Goal: Task Accomplishment & Management: Complete application form

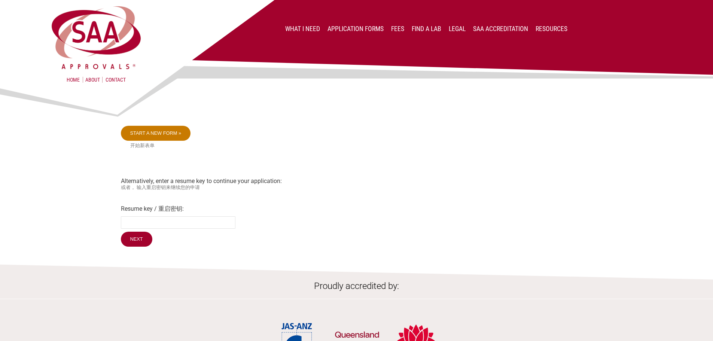
click at [165, 134] on link "Start a new form »" at bounding box center [156, 133] width 70 height 15
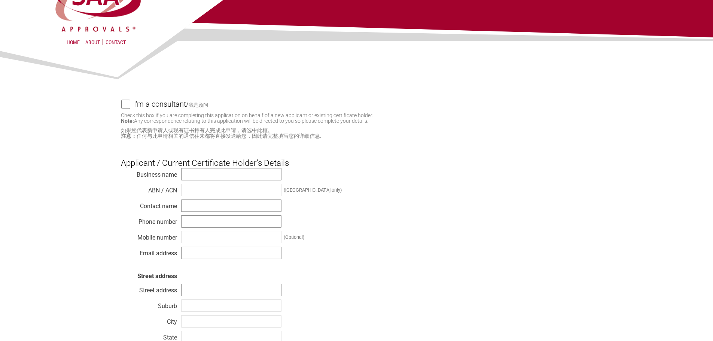
scroll to position [75, 0]
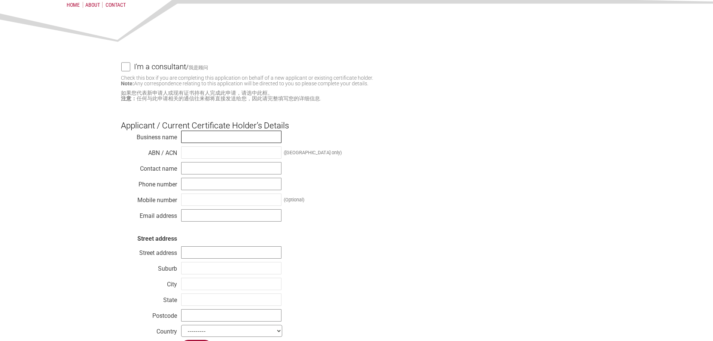
click at [232, 138] on input "text" at bounding box center [231, 137] width 100 height 12
click at [220, 144] on div "Business name ABN / ACN (Australia only) Contact name Phone number Mobile numbe…" at bounding box center [357, 235] width 472 height 210
click at [186, 134] on input "text" at bounding box center [231, 137] width 100 height 12
paste input "Kincrome Australia pty. ltd."
type input "Kincrome Australia pty. ltd."
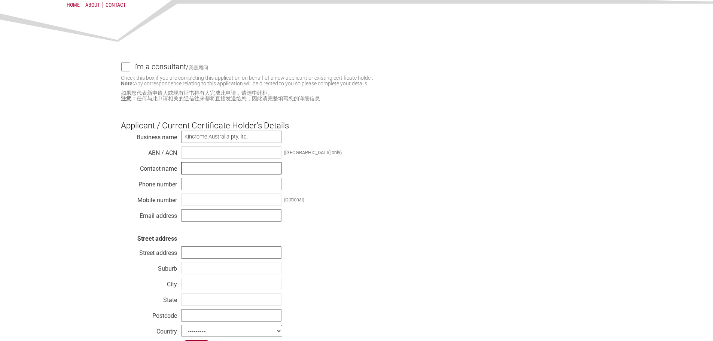
click at [189, 165] on input "text" at bounding box center [231, 168] width 100 height 12
click at [186, 168] on input "text" at bounding box center [231, 168] width 100 height 12
paste input "Brad Hole"
type input "Brad Hole"
click at [187, 185] on input "text" at bounding box center [231, 184] width 100 height 12
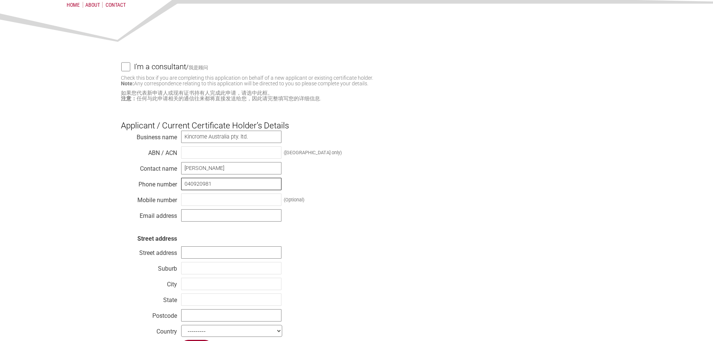
type input "0409209811"
click at [186, 182] on input "0409209811" at bounding box center [231, 184] width 100 height 12
click at [197, 203] on input "text" at bounding box center [231, 200] width 100 height 12
paste input "0409209811"
type input "0409209811"
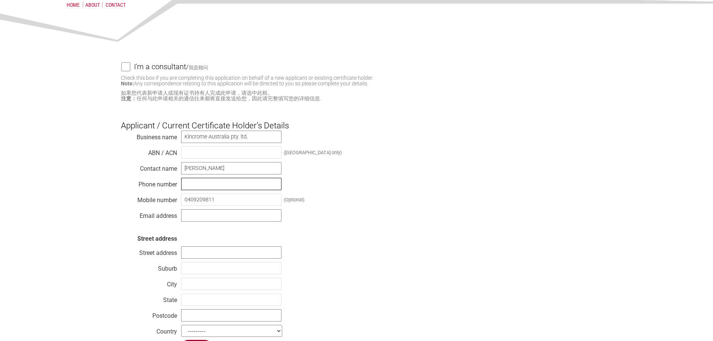
click at [200, 184] on input "text" at bounding box center [231, 184] width 100 height 12
type input "97307100"
drag, startPoint x: 206, startPoint y: 219, endPoint x: 202, endPoint y: 216, distance: 4.9
click at [206, 220] on input "text" at bounding box center [231, 215] width 100 height 12
type input "brad.hole@kincrome.com.au"
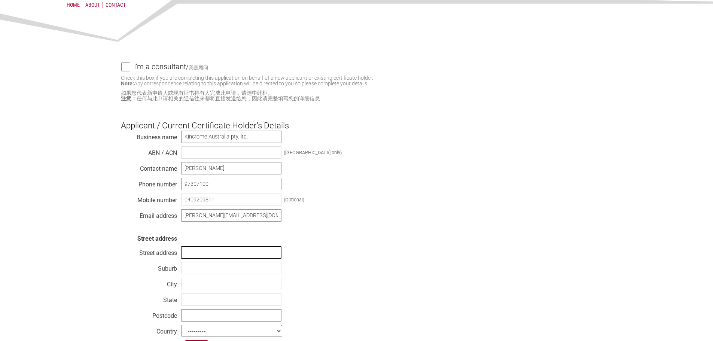
drag, startPoint x: 201, startPoint y: 252, endPoint x: 194, endPoint y: 251, distance: 6.8
click at [201, 253] on input "text" at bounding box center [231, 252] width 100 height 12
click at [191, 255] on input "text" at bounding box center [231, 252] width 100 height 12
paste input "3 Lakeview Drive Caribbean Business Par"
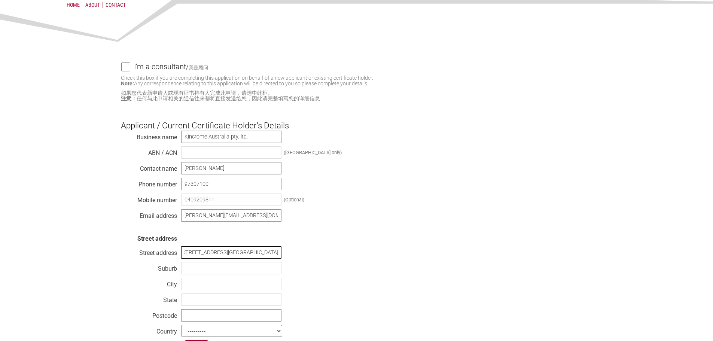
type input "3 Lakeview Drive Caribbean Business Park"
click at [188, 270] on input "text" at bounding box center [231, 268] width 100 height 12
type input "scoresby"
type input "Vic"
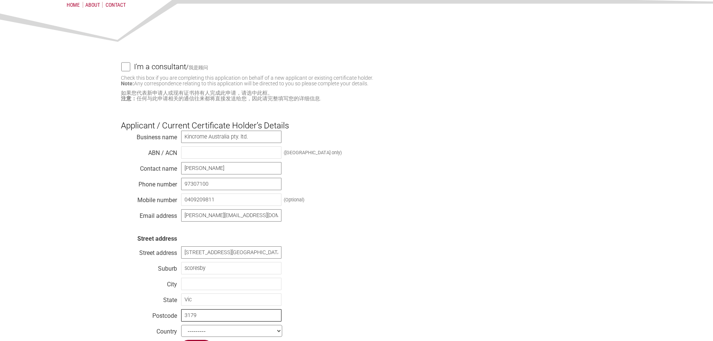
type input "3179"
select select "Australia"
click at [344, 238] on div "Business name Kincrome Australia pty. ltd. ABN / ACN (Australia only) Contact n…" at bounding box center [357, 235] width 472 height 210
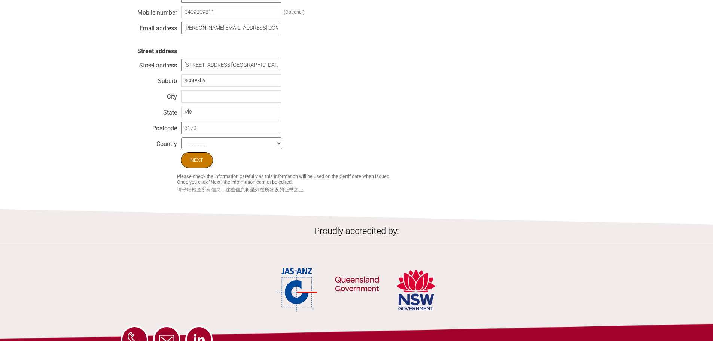
click at [198, 161] on input "Next" at bounding box center [197, 160] width 32 height 16
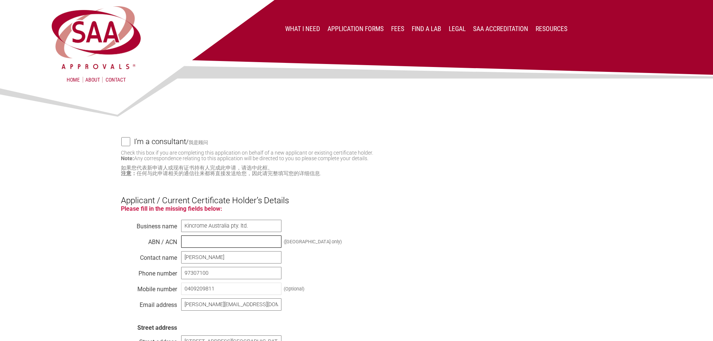
click at [198, 247] on input "text" at bounding box center [231, 241] width 100 height 12
paste input "41 007 185 006"
type input "41 007 185 006"
click at [341, 258] on div "Please fill in the missing fields below: holder_abn This field is required. Bus…" at bounding box center [357, 317] width 472 height 225
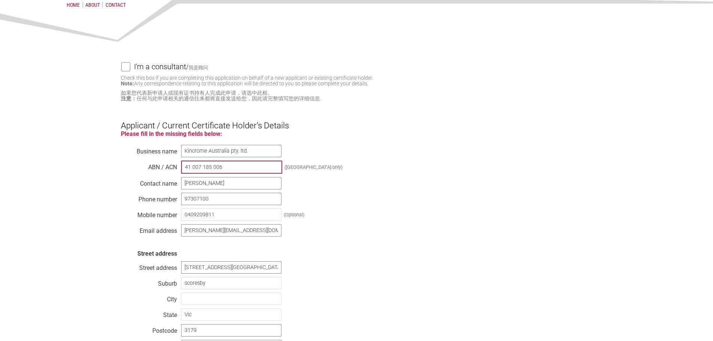
scroll to position [299, 0]
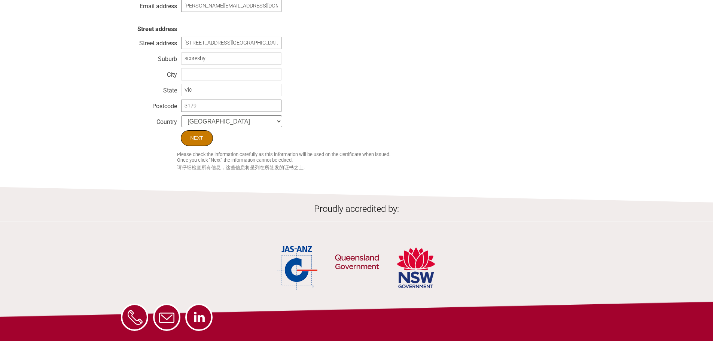
click at [189, 140] on input "Next" at bounding box center [197, 138] width 32 height 16
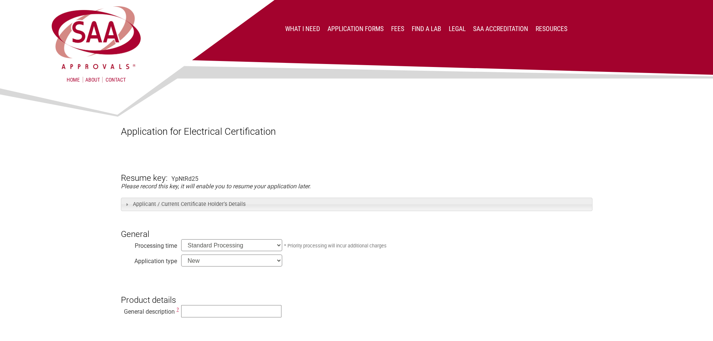
scroll to position [112, 0]
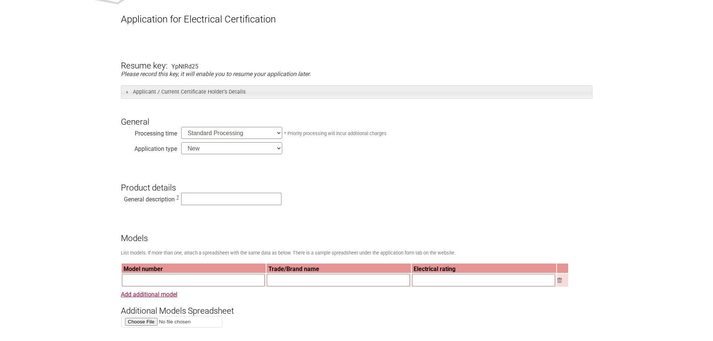
click at [214, 133] on select "Standard Processing Priority Processing (24 hours)" at bounding box center [231, 133] width 101 height 12
click at [217, 133] on select "Standard Processing Priority Processing (24 hours)" at bounding box center [231, 133] width 101 height 12
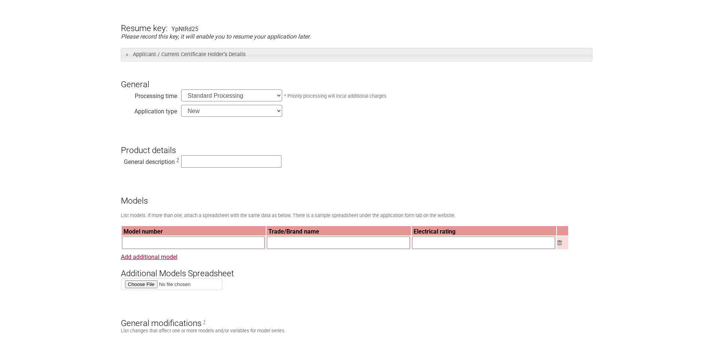
scroll to position [187, 0]
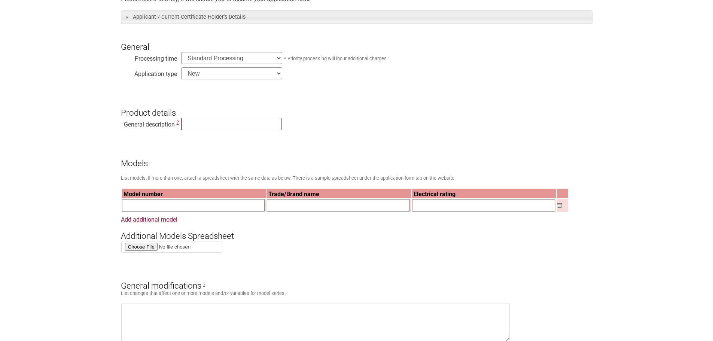
click at [192, 126] on input "text" at bounding box center [231, 124] width 100 height 12
click at [193, 120] on input "text" at bounding box center [231, 124] width 100 height 12
paste input "41 007 185 006"
type input "41 007 185 006"
type input "Jet Blower"
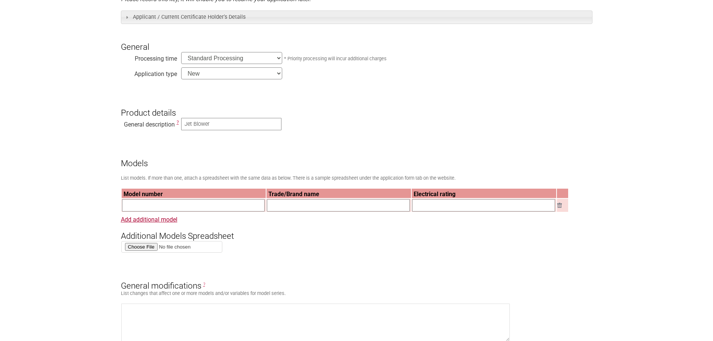
click at [160, 204] on input "text" at bounding box center [193, 205] width 143 height 12
click at [153, 203] on input "text" at bounding box center [193, 205] width 143 height 12
type input "TF64"
click at [276, 207] on input "text" at bounding box center [338, 205] width 143 height 12
type input "N/A"
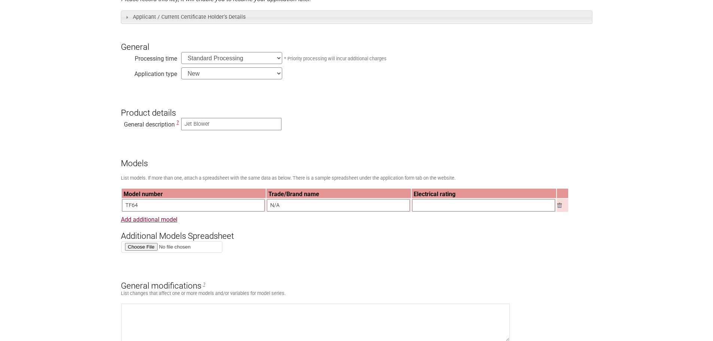
click at [476, 207] on input "text" at bounding box center [483, 205] width 143 height 12
paste input "Input: 5V 3A , 9V 2A , 12V 1.5A , 15V 2A , 20V 1.5A ,30W MAX Battery capacity: …"
type input "Input: 5V 3A , 9V 2A , 12V 1.5A , 15V 2A , 20V 1.5A ,30W MAX Battery capacity: …"
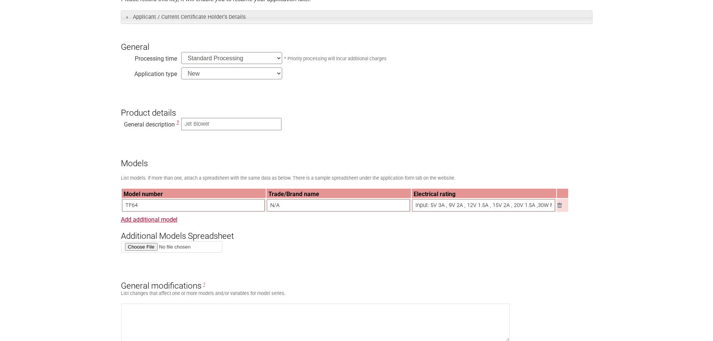
scroll to position [262, 0]
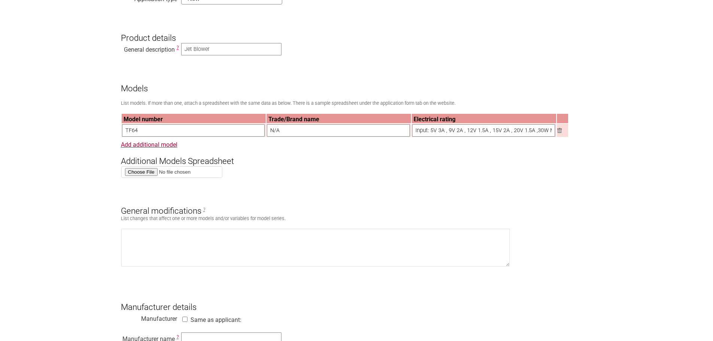
click at [343, 209] on h3 "General modifications ?" at bounding box center [357, 205] width 472 height 22
click at [166, 143] on link "Add additional model" at bounding box center [149, 144] width 57 height 7
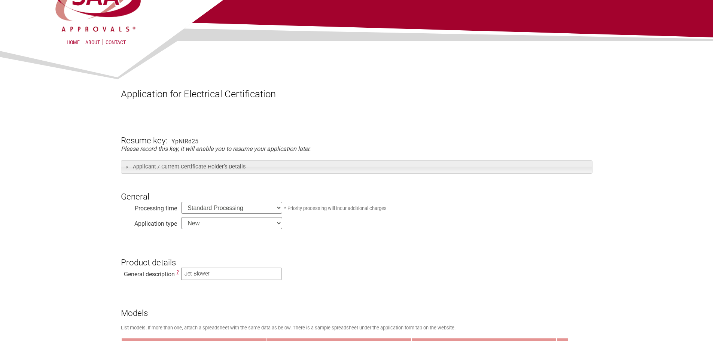
scroll to position [150, 0]
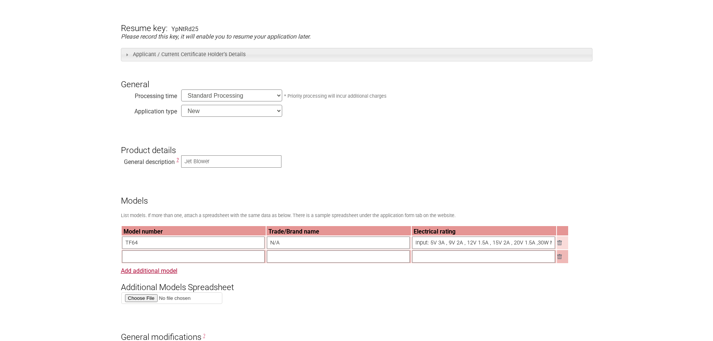
click at [168, 259] on input "text" at bounding box center [193, 256] width 143 height 12
type input "B0101008"
click at [291, 262] on input "text" at bounding box center [338, 256] width 143 height 12
type input "STEALTH"
click at [438, 259] on input "text" at bounding box center [483, 256] width 143 height 12
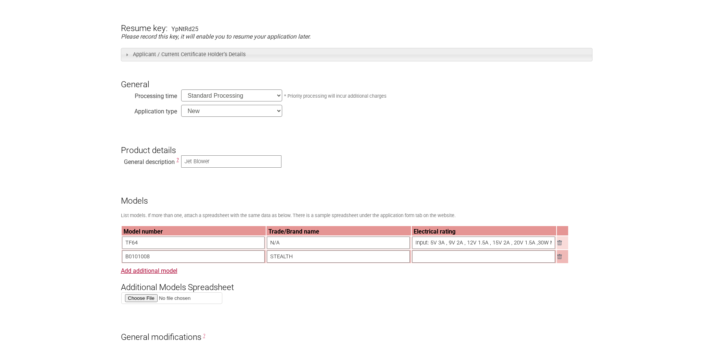
paste input "Input: 5V 3A , 9V 2A , 12V 1.5A , 15V 2A , 20V 1.5A ,30W MAX Battery capacity: …"
type input "Input: 5V 3A , 9V 2A , 12V 1.5A , 15V 2A , 20V 1.5A ,30W MAX Battery capacity: …"
click at [482, 288] on h3 "Additional Models Spreadsheet" at bounding box center [357, 281] width 472 height 22
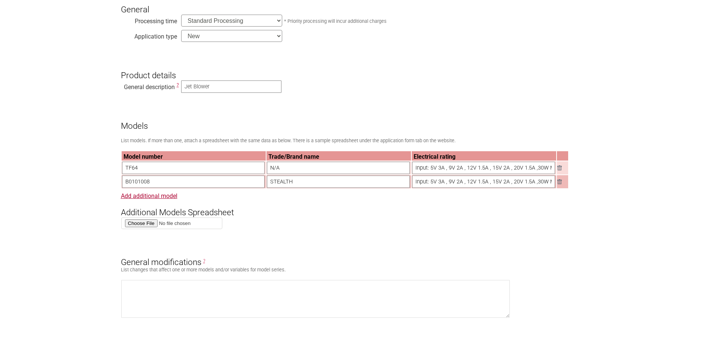
scroll to position [337, 0]
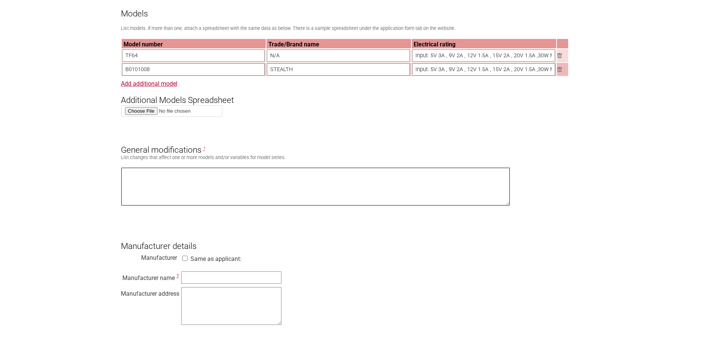
click at [181, 179] on textarea at bounding box center [315, 187] width 389 height 38
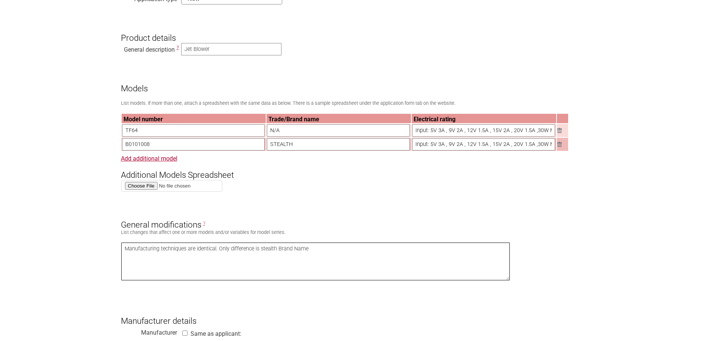
scroll to position [487, 0]
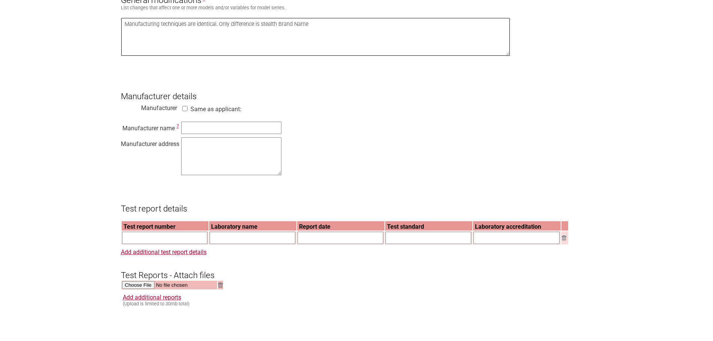
type textarea "Manufacturing techniques are identical. Only difference is stealth Brand Name"
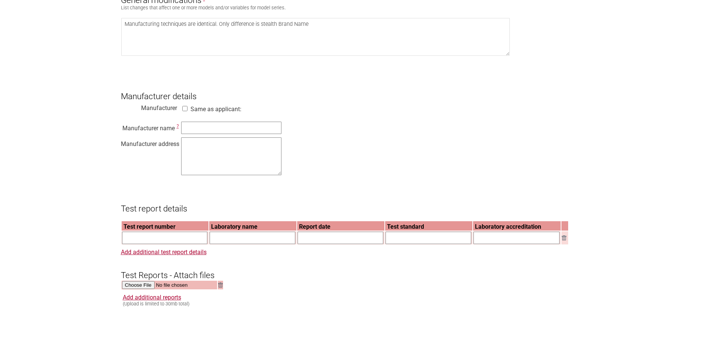
click at [99, 129] on section "Application for Electrical Certification Resume key: YpNtRd25 Please record thi…" at bounding box center [356, 175] width 713 height 1155
click at [215, 132] on input "text" at bounding box center [231, 128] width 100 height 12
paste input "Applicant’s name............................ : SuZhou PinoTec Co.,LTd"
click at [222, 133] on input "Applicant’s name............................ : SuZhou PinoTec Co.,LTd" at bounding box center [231, 128] width 100 height 12
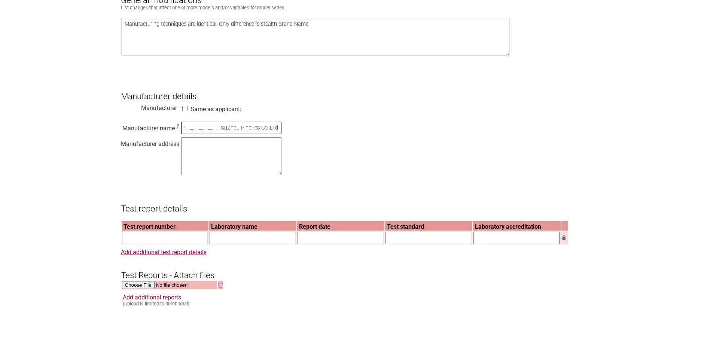
click at [220, 133] on input "Applicant’s name............................ : SuZhou PinoTec Co.,LTd" at bounding box center [231, 128] width 100 height 12
drag, startPoint x: 221, startPoint y: 133, endPoint x: 70, endPoint y: 134, distance: 150.9
click at [85, 136] on section "Application for Electrical Certification Resume key: YpNtRd25 Please record thi…" at bounding box center [356, 175] width 713 height 1155
type input "SuZhou PinoTec Co.,LTd"
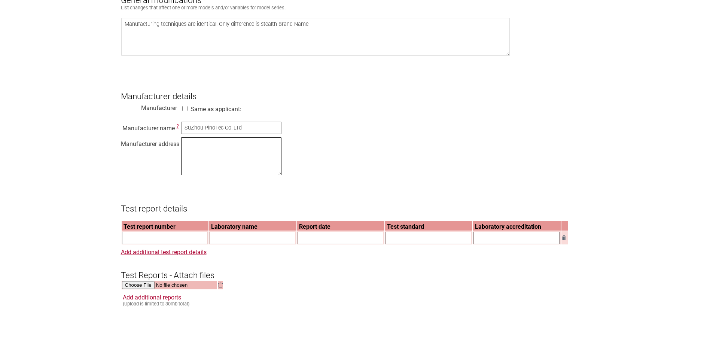
click at [206, 145] on textarea at bounding box center [231, 156] width 100 height 38
paste textarea "A201, Xiegang Plaza, No. 99 Xiqing Road, Xiangcheng District, Suzhou City, Jian…"
type textarea "A201, Xiegang Plaza, No. 99 Xiqing Road, Xiangcheng District, Suzhou City, Jian…"
click at [141, 244] on input "text" at bounding box center [165, 238] width 86 height 12
click at [152, 244] on input "text" at bounding box center [165, 238] width 86 height 12
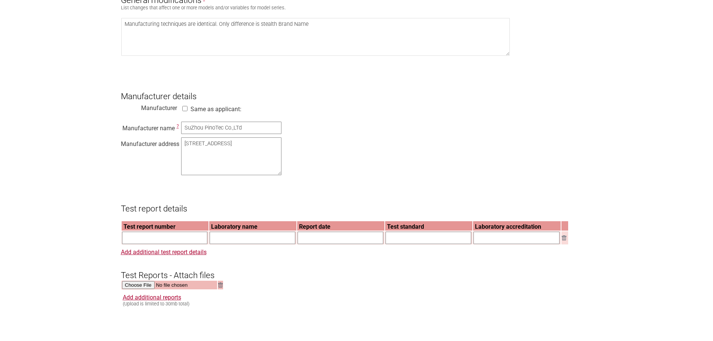
paste input "DLS-250714010R"
type input "DLS-250714010R"
click at [260, 244] on input "text" at bounding box center [253, 238] width 86 height 12
click at [229, 244] on input "text" at bounding box center [253, 238] width 86 height 12
paste input "Shenzhen DL Testing Technology Co., Ltd."
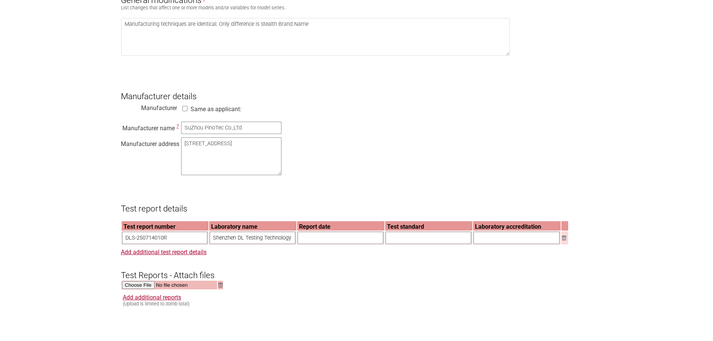
scroll to position [0, 20]
type input "Shenzhen DL Testing Technology Co., Ltd."
drag, startPoint x: 344, startPoint y: 229, endPoint x: 339, endPoint y: 241, distance: 12.4
click at [344, 230] on th "Report date" at bounding box center [340, 225] width 87 height 9
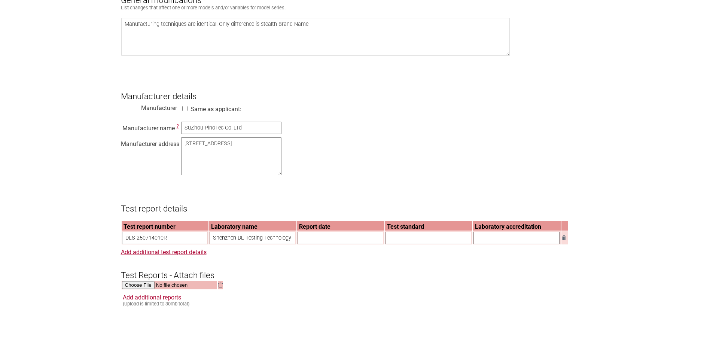
click at [313, 244] on input "text" at bounding box center [341, 238] width 86 height 12
type input "Jul. 22,2025"
click at [406, 244] on input "text" at bounding box center [429, 238] width 86 height 12
paste input "IEC 62841-1:2015 + AC:2015 + A11:2022 IEC 62841-4-6:2022"
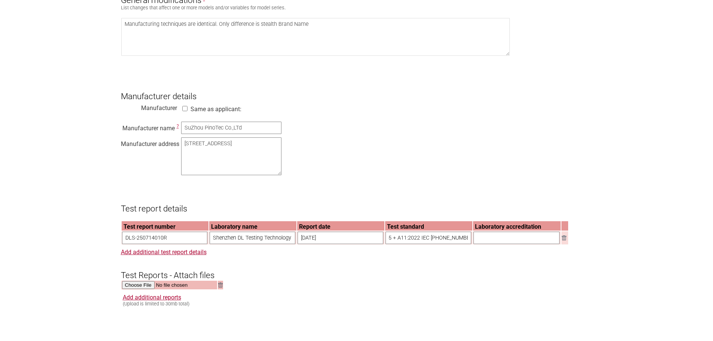
type input "IEC 62841-1:2015 + AC:2015 + A11:2022 IEC 62841-4-6:2022"
click at [550, 244] on input "text" at bounding box center [517, 238] width 86 height 12
type input "CB"
drag, startPoint x: 378, startPoint y: 299, endPoint x: 374, endPoint y: 296, distance: 4.8
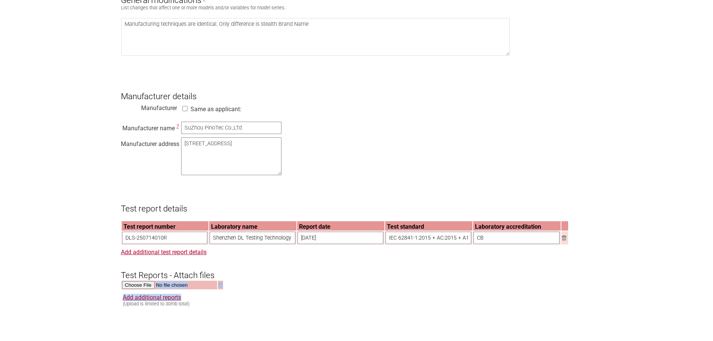
click at [376, 296] on form "Resume key: YpNtRd25 Please record this key, it will enable you to resume your …" at bounding box center [357, 210] width 472 height 1085
drag, startPoint x: 256, startPoint y: 277, endPoint x: 256, endPoint y: 281, distance: 4.6
click at [256, 277] on h3 "Test Reports - Attach files" at bounding box center [357, 269] width 472 height 22
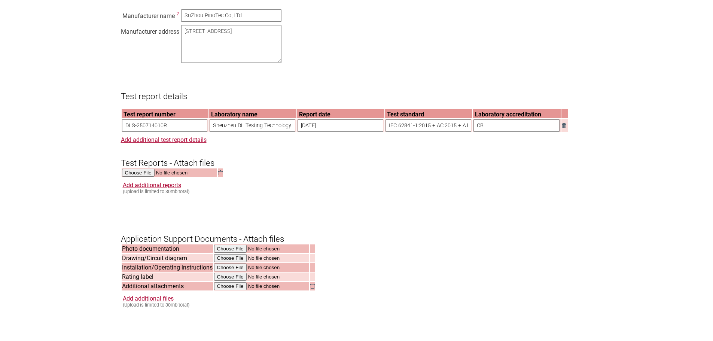
scroll to position [636, 0]
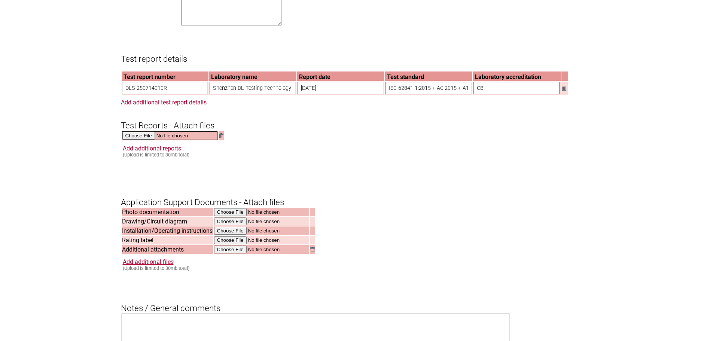
click at [140, 140] on input "file" at bounding box center [169, 135] width 95 height 9
type input "C:\fakepath\750W Blower_ IEC 62841-4-6 offical certificate.pdf"
click at [165, 151] on link "Add additional reports" at bounding box center [152, 147] width 58 height 7
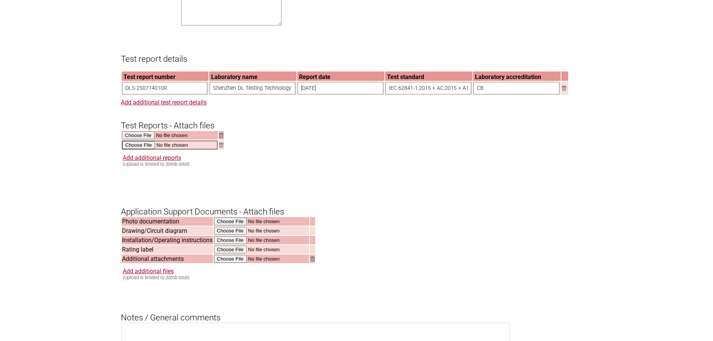
click at [129, 149] on input "file" at bounding box center [169, 145] width 95 height 9
type input "C:\fakepath\CISER240506001-EN55014 Report (TF64).pdf"
click at [390, 192] on form "Resume key: YpNtRd25 Please record this key, it will enable you to resume your …" at bounding box center [357, 66] width 472 height 1094
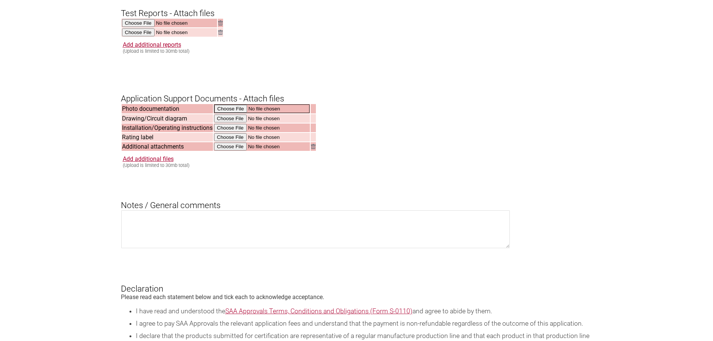
click at [241, 113] on input "file" at bounding box center [261, 108] width 95 height 9
type input "C:\fakepath\P2060259.JPG"
click at [221, 132] on input "file" at bounding box center [261, 127] width 95 height 9
type input "C:\fakepath\B0101008 manual ed1.pdf"
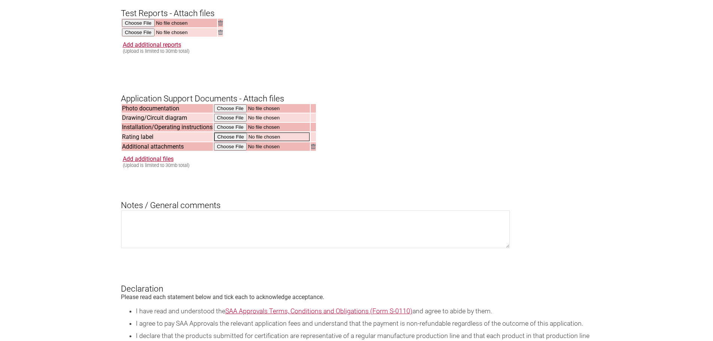
click at [222, 141] on input "file" at bounding box center [261, 137] width 95 height 9
type input "C:\fakepath\B0101008_750W_Bottom Label_P4.pdf"
click at [238, 167] on div "Add additional files (Upload is limited to 30mb total)" at bounding box center [358, 161] width 470 height 13
click at [226, 150] on input "file" at bounding box center [261, 146] width 95 height 9
type input "C:\fakepath\B0101008_Warning Label_AW_P4 BH.pdf"
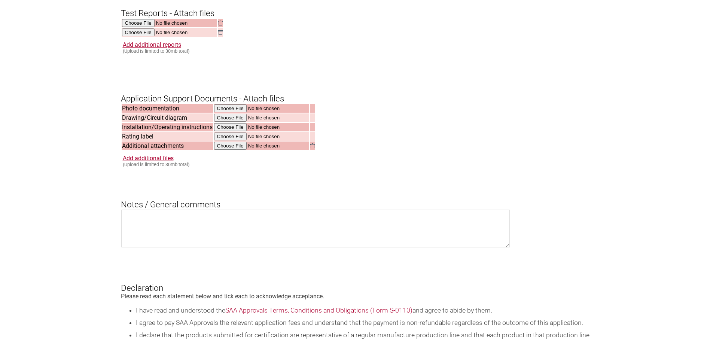
click at [311, 148] on img at bounding box center [312, 145] width 4 height 5
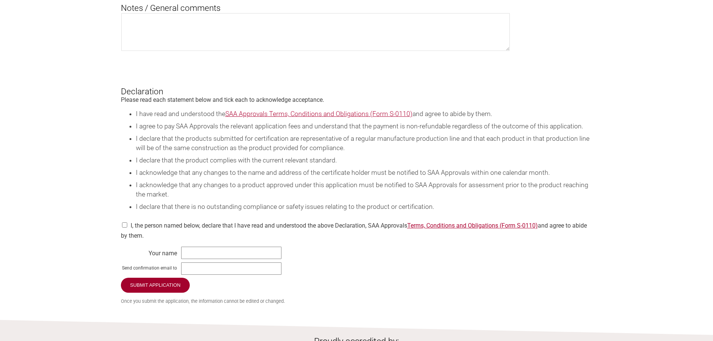
scroll to position [973, 0]
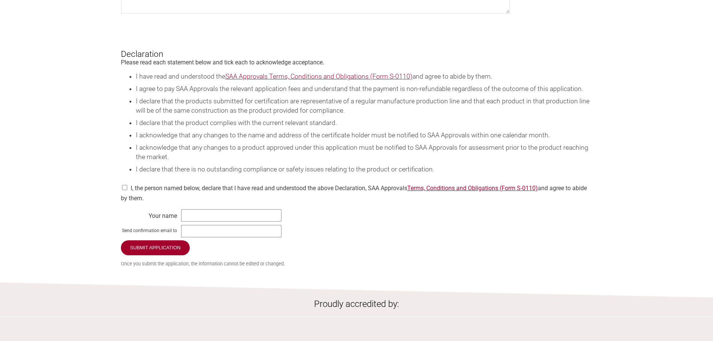
click at [125, 190] on input "checkbox" at bounding box center [124, 187] width 7 height 5
checkbox input "true"
click at [191, 222] on input "text" at bounding box center [231, 215] width 100 height 12
type input "Brad Hole"
click at [203, 237] on input "text" at bounding box center [231, 231] width 100 height 12
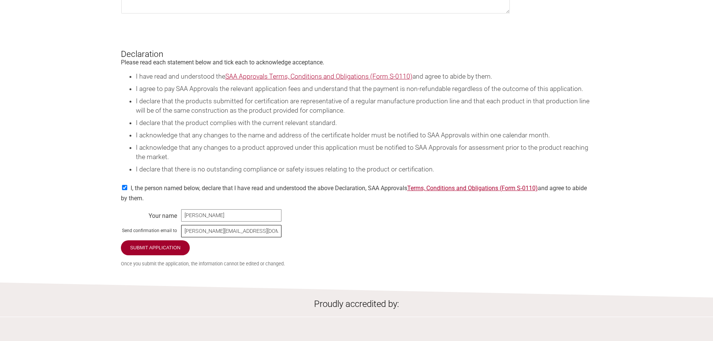
type input "brad.hole@kincrome.com.au"
click at [442, 142] on ul "I have read and understood the SAA Approvals Terms, Conditions and Obligations …" at bounding box center [357, 123] width 472 height 102
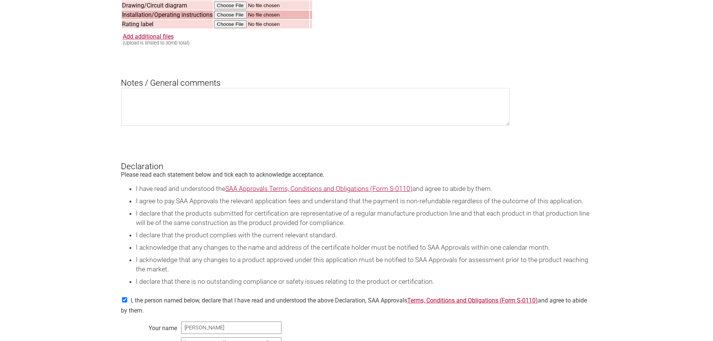
click at [354, 46] on div "Add additional files (Upload is limited to 30mb total)" at bounding box center [358, 39] width 470 height 13
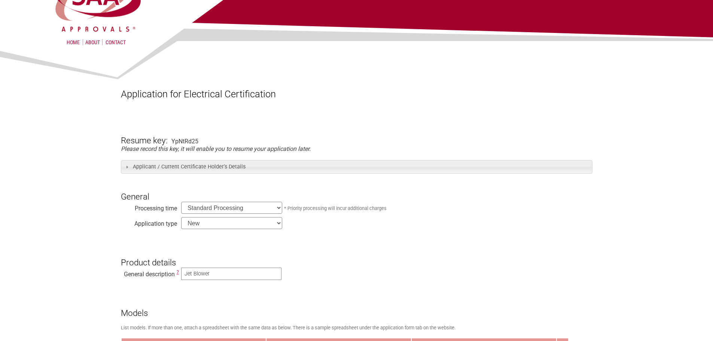
scroll to position [0, 0]
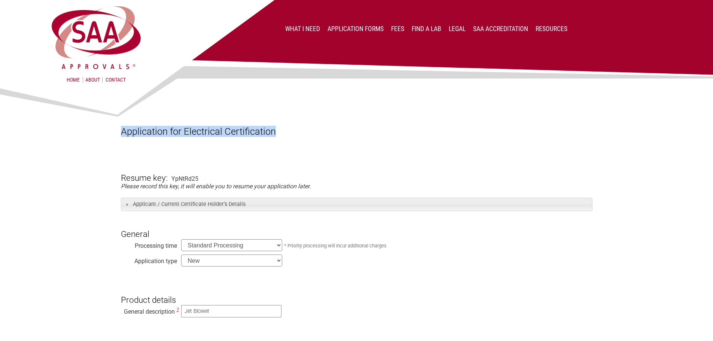
drag, startPoint x: 117, startPoint y: 130, endPoint x: 311, endPoint y: 130, distance: 193.9
click at [311, 130] on h1 "Application for Electrical Certification" at bounding box center [357, 131] width 472 height 11
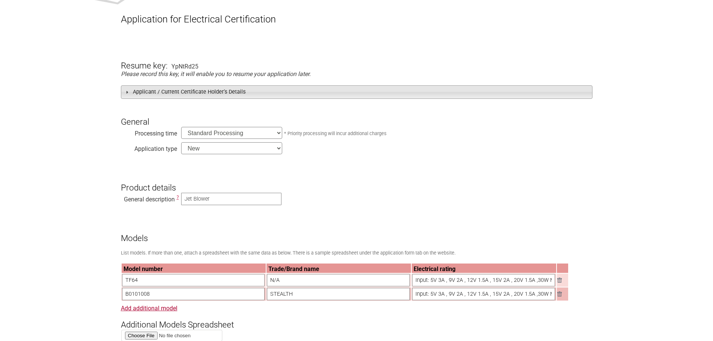
click at [127, 96] on h3 "Applicant / Current Certificate Holder’s Details" at bounding box center [357, 91] width 472 height 13
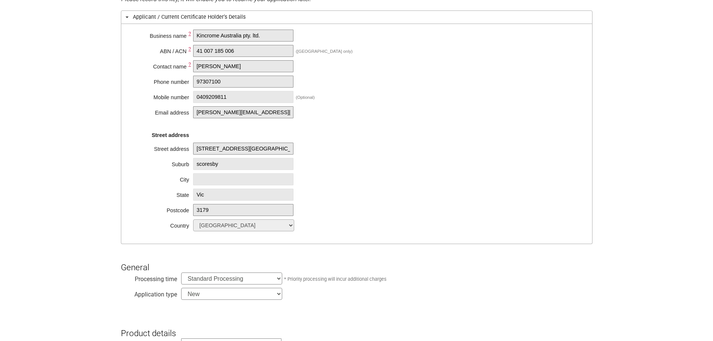
scroll to position [150, 0]
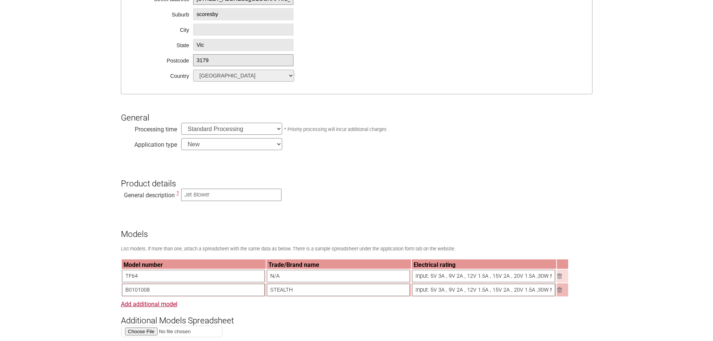
click at [279, 131] on select "Standard Processing Priority Processing (24 hours)" at bounding box center [231, 129] width 101 height 12
click at [280, 146] on select "New Modification Renewal Co-licence" at bounding box center [231, 144] width 101 height 12
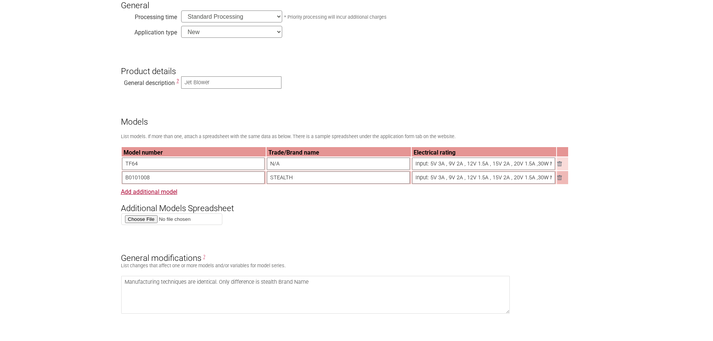
scroll to position [524, 0]
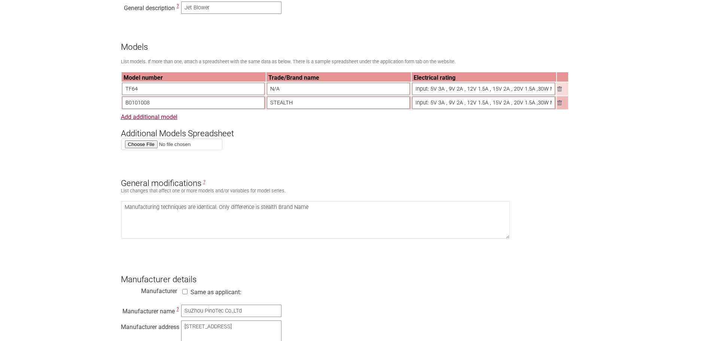
click at [74, 131] on section "Application for Electrical Certification Resume key: YpNtRd25 Please record thi…" at bounding box center [356, 249] width 713 height 1376
click at [320, 213] on textarea "Manufacturing techniques are identical. Only difference is stealth Brand Name" at bounding box center [315, 220] width 389 height 38
type textarea "Manufacturing techniques are identical. Only difference is stealth Brand Name."
click at [68, 156] on section "Application for Electrical Certification Resume key: YpNtRd25 Please record thi…" at bounding box center [356, 249] width 713 height 1376
click at [235, 212] on textarea "Manufacturing techniques are identical. Only difference is stealth Brand Name." at bounding box center [315, 220] width 389 height 38
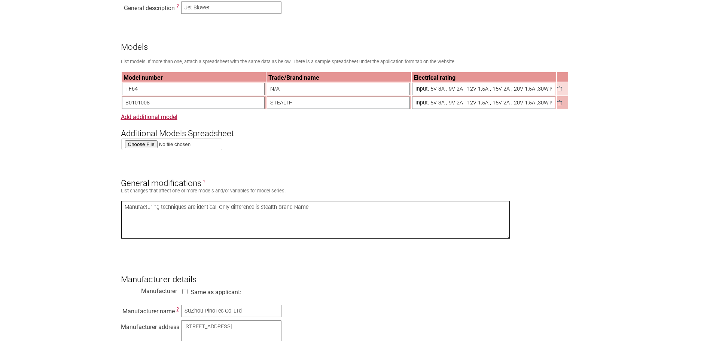
drag, startPoint x: 228, startPoint y: 211, endPoint x: 329, endPoint y: 212, distance: 100.3
click at [331, 212] on textarea "Manufacturing techniques are identical. Only difference is stealth Brand Name." at bounding box center [315, 220] width 389 height 38
click at [72, 169] on section "Application for Electrical Certification Resume key: YpNtRd25 Please record thi…" at bounding box center [356, 249] width 713 height 1376
click at [47, 153] on section "Application for Electrical Certification Resume key: YpNtRd25 Please record thi…" at bounding box center [356, 249] width 713 height 1376
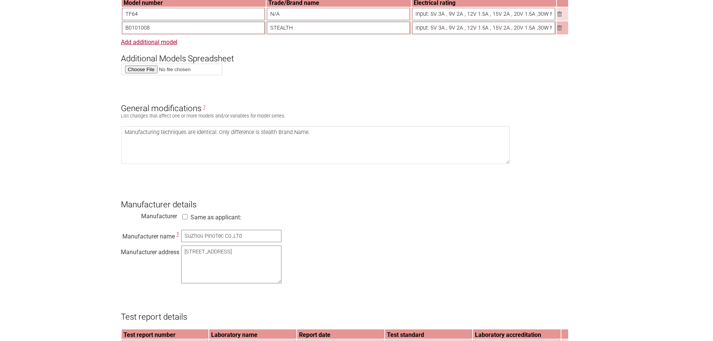
scroll to position [636, 0]
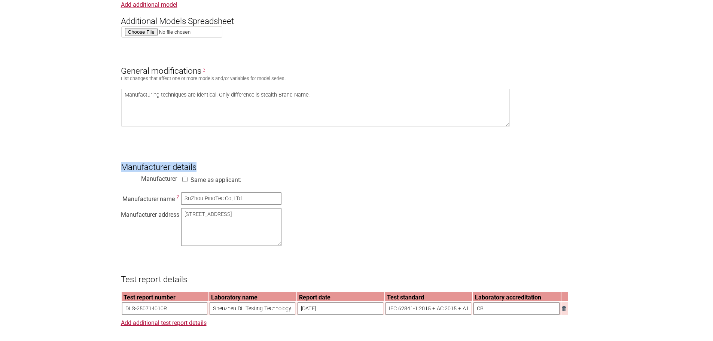
drag, startPoint x: 116, startPoint y: 172, endPoint x: 266, endPoint y: 173, distance: 149.7
click at [266, 173] on section "Application for Electrical Certification Resume key: YpNtRd25 Please record thi…" at bounding box center [356, 136] width 713 height 1376
click at [266, 172] on h3 "Manufacturer details" at bounding box center [357, 160] width 472 height 22
drag, startPoint x: 147, startPoint y: 183, endPoint x: 300, endPoint y: 182, distance: 152.7
click at [300, 182] on form "Resume key: YpNtRd25 Please record this key, it will enable you to resume your …" at bounding box center [357, 171] width 472 height 1305
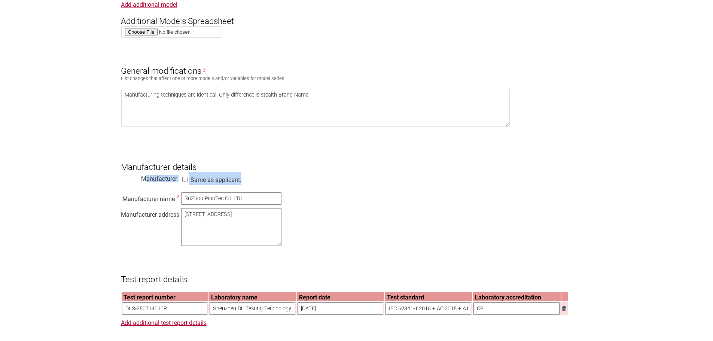
click at [300, 182] on form "Resume key: YpNtRd25 Please record this key, it will enable you to resume your …" at bounding box center [357, 171] width 472 height 1305
drag, startPoint x: 306, startPoint y: 185, endPoint x: 84, endPoint y: 170, distance: 222.1
click at [84, 170] on section "Application for Electrical Certification Resume key: YpNtRd25 Please record thi…" at bounding box center [356, 136] width 713 height 1376
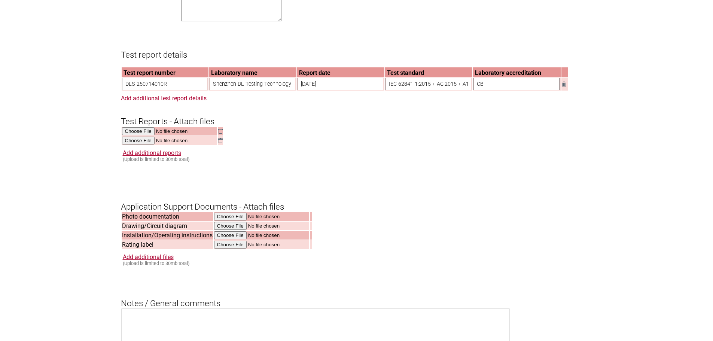
scroll to position [973, 0]
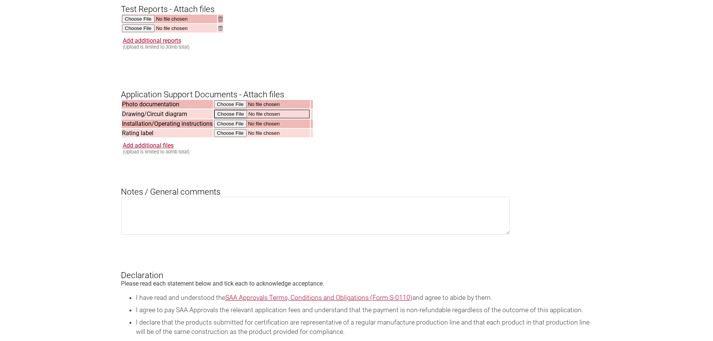
click at [288, 118] on input "file" at bounding box center [261, 114] width 95 height 9
drag, startPoint x: 145, startPoint y: 162, endPoint x: 204, endPoint y: 162, distance: 58.8
click at [204, 154] on div "Add additional files (Upload is limited to 30mb total)" at bounding box center [358, 147] width 470 height 13
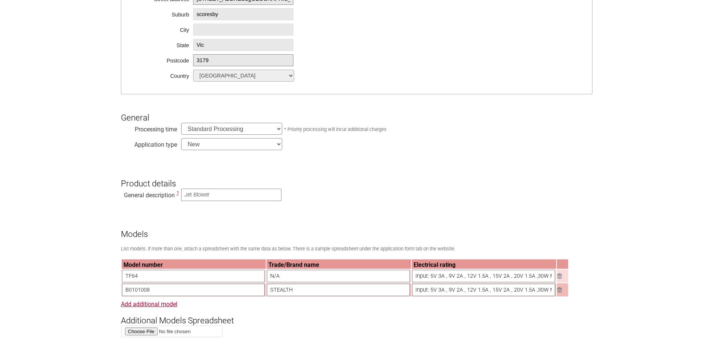
scroll to position [412, 0]
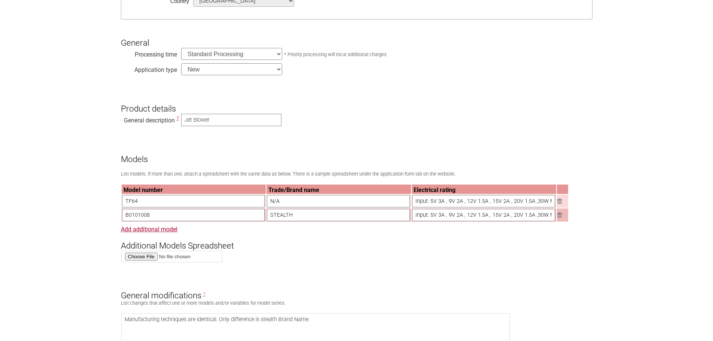
click at [328, 293] on h3 "General modifications ?" at bounding box center [357, 289] width 472 height 22
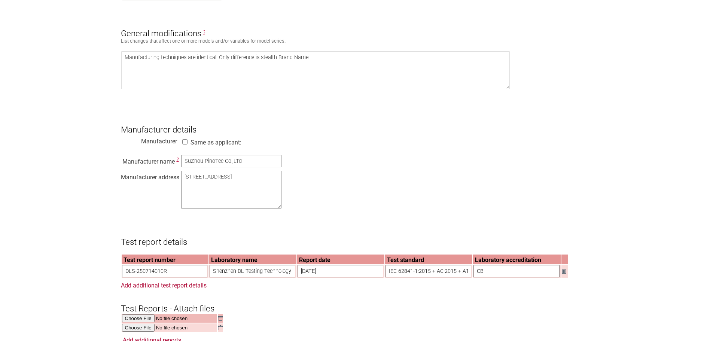
scroll to position [636, 0]
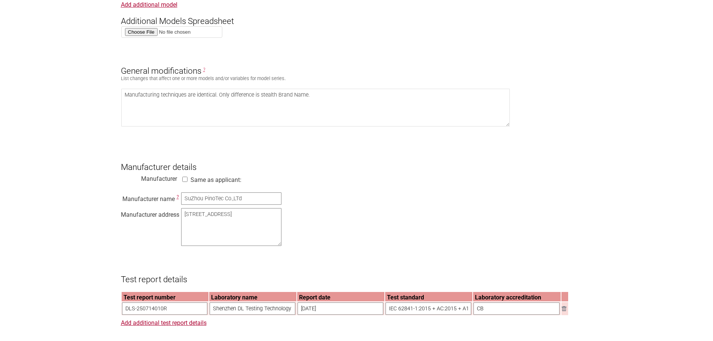
click at [51, 74] on section "Application for Electrical Certification Resume key: YpNtRd25 Please record thi…" at bounding box center [356, 136] width 713 height 1376
click at [52, 74] on section "Application for Electrical Certification Resume key: YpNtRd25 Please record thi…" at bounding box center [356, 136] width 713 height 1376
click at [483, 231] on div "Manufacturer name ? SuZhou PinoTec Co.,LTd Manufacturer address A201, Xiegang P…" at bounding box center [357, 220] width 472 height 57
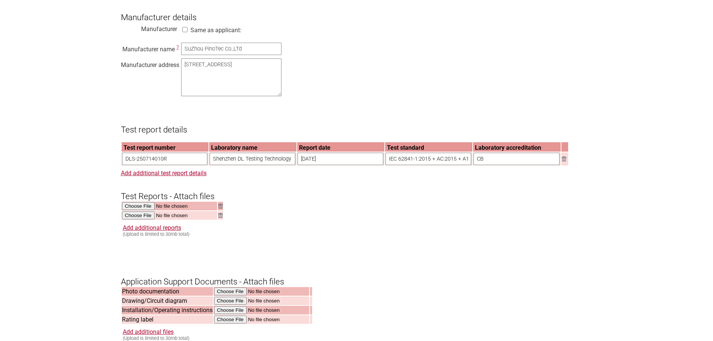
click at [359, 22] on h3 "Manufacturer details" at bounding box center [357, 11] width 472 height 22
drag, startPoint x: 520, startPoint y: 241, endPoint x: 525, endPoint y: 238, distance: 5.4
click at [520, 237] on div "Add additional reports (Upload is limited to 30mb total)" at bounding box center [358, 230] width 470 height 13
click at [569, 237] on div "Add additional reports (Upload is limited to 30mb total)" at bounding box center [358, 230] width 470 height 13
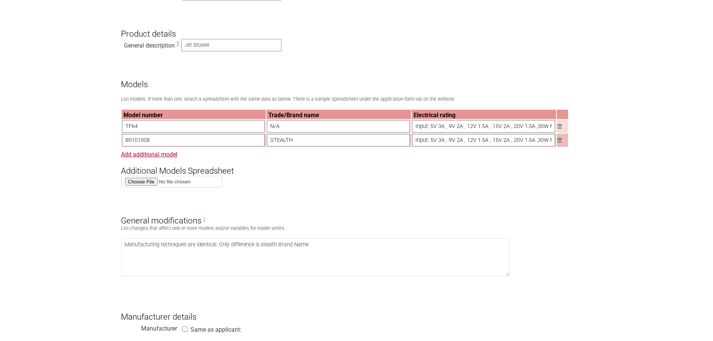
scroll to position [374, 0]
